Goal: Task Accomplishment & Management: Manage account settings

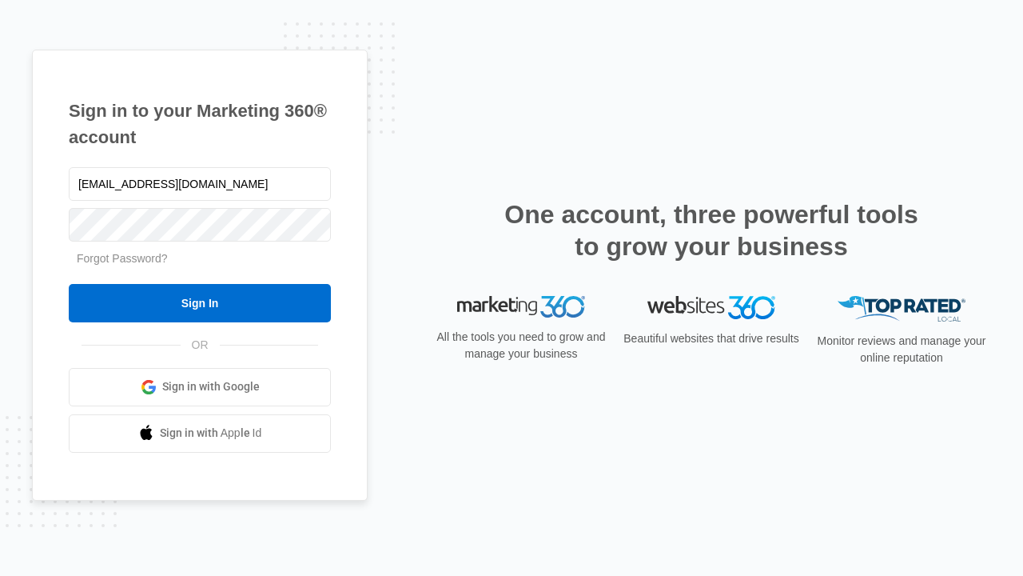
type input "dankie614@gmail.com"
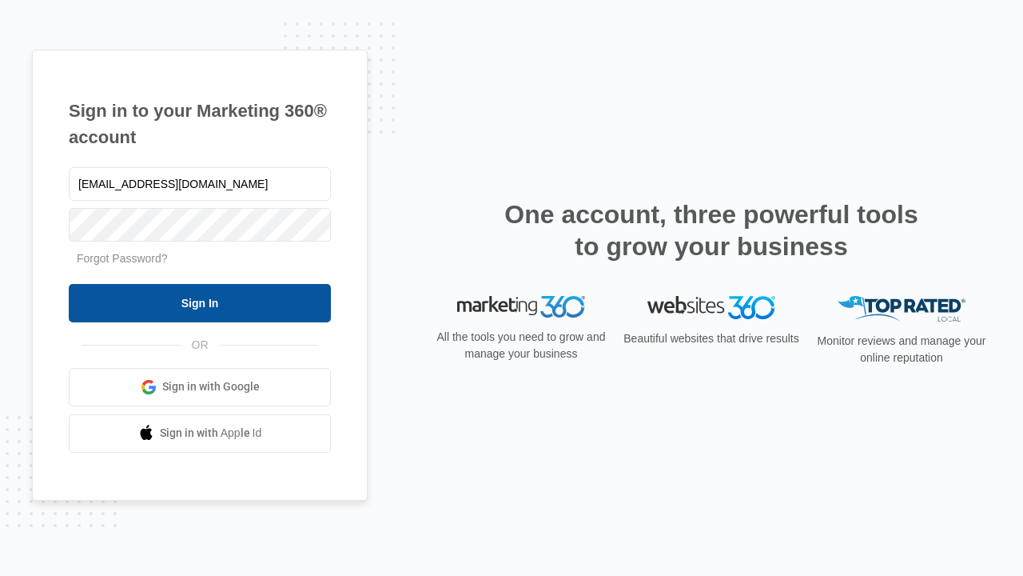
click at [200, 302] on input "Sign In" at bounding box center [200, 303] width 262 height 38
